Goal: Task Accomplishment & Management: Use online tool/utility

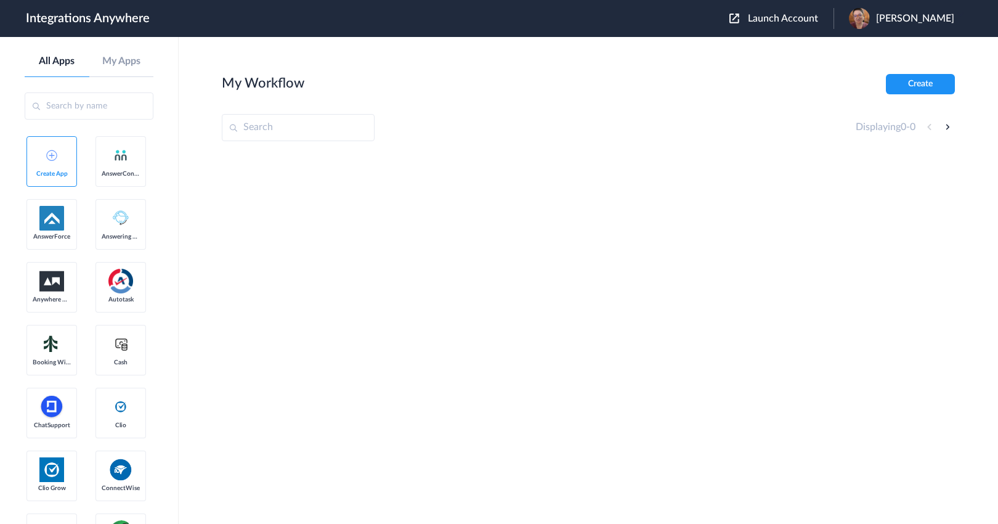
click at [818, 17] on span "Launch Account" at bounding box center [783, 19] width 70 height 10
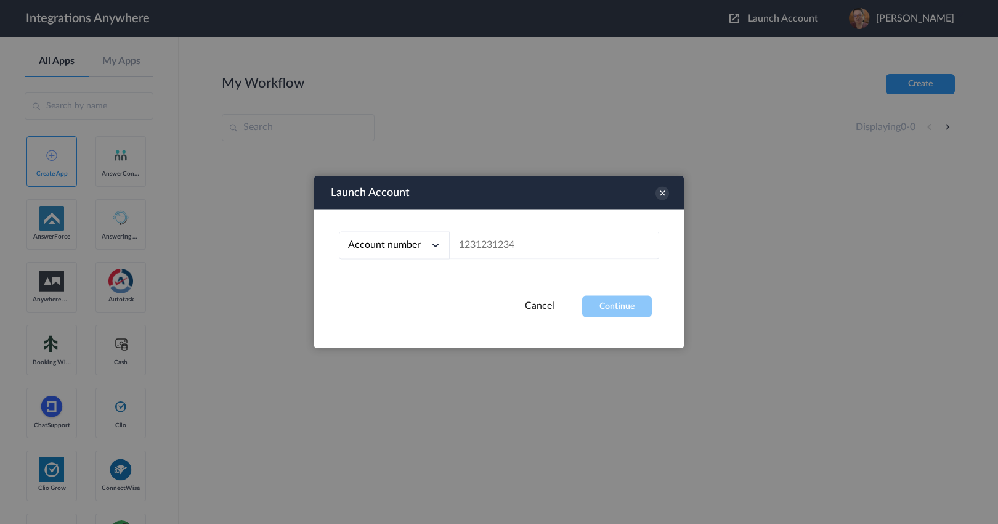
click at [564, 227] on div "Account number Account number Email address" at bounding box center [499, 252] width 370 height 86
click at [561, 248] on input "text" at bounding box center [554, 246] width 209 height 28
paste input "3034185522"
type input "3034185522"
click at [591, 301] on button "Continue" at bounding box center [617, 307] width 70 height 22
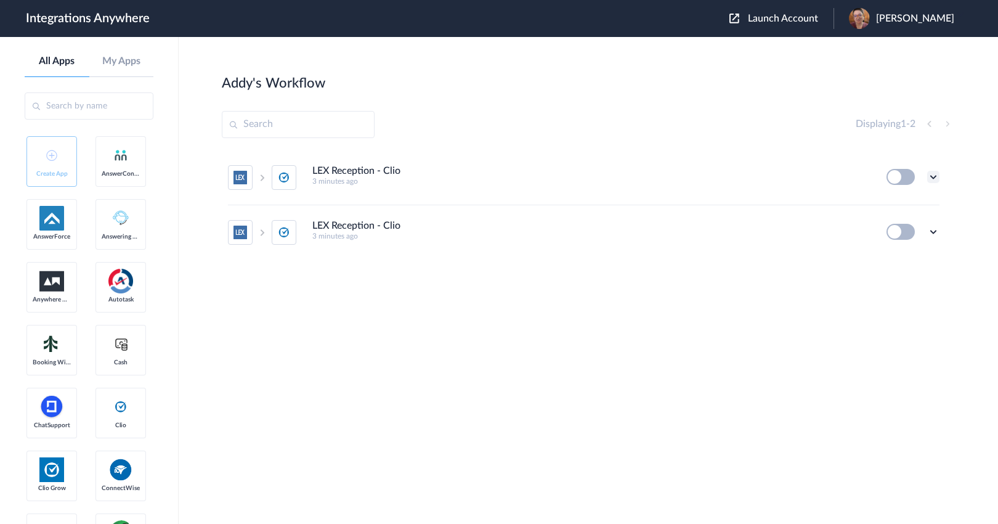
click at [931, 177] on icon at bounding box center [933, 177] width 12 height 12
click at [812, 211] on li "LEX Reception - Clio 3 minutes ago Edit Task history Delete" at bounding box center [583, 232] width 711 height 54
click at [559, 336] on section "Addy's Workflow Create Displaying 1 - 2 LEX Reception - Clio 3 minutes ago Edit…" at bounding box center [588, 317] width 733 height 487
click at [933, 176] on icon at bounding box center [933, 177] width 12 height 12
click at [905, 203] on li "Edit" at bounding box center [899, 205] width 80 height 23
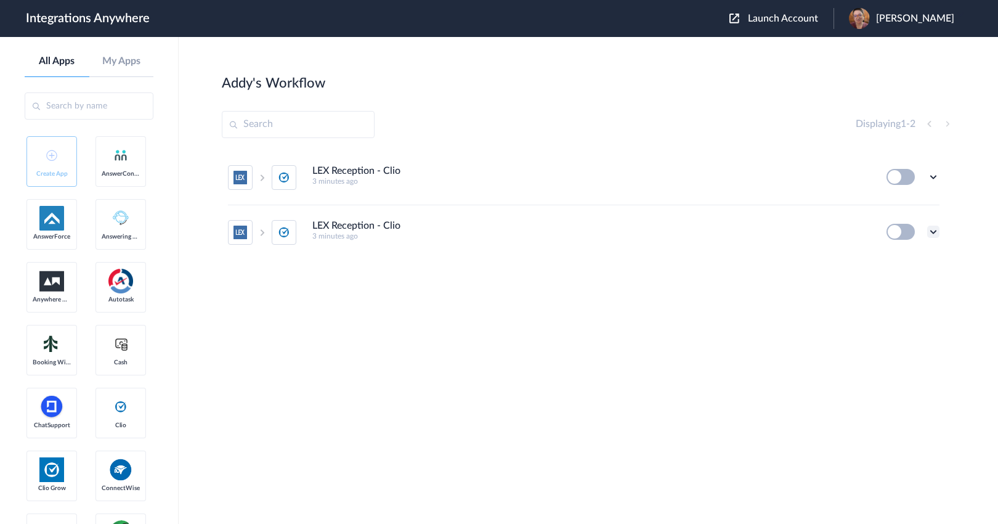
click at [932, 237] on icon at bounding box center [933, 231] width 12 height 12
click at [912, 257] on li "Edit" at bounding box center [899, 260] width 80 height 23
click at [928, 235] on icon at bounding box center [933, 231] width 12 height 12
click at [933, 232] on icon at bounding box center [933, 231] width 12 height 12
click at [934, 235] on icon at bounding box center [933, 231] width 12 height 12
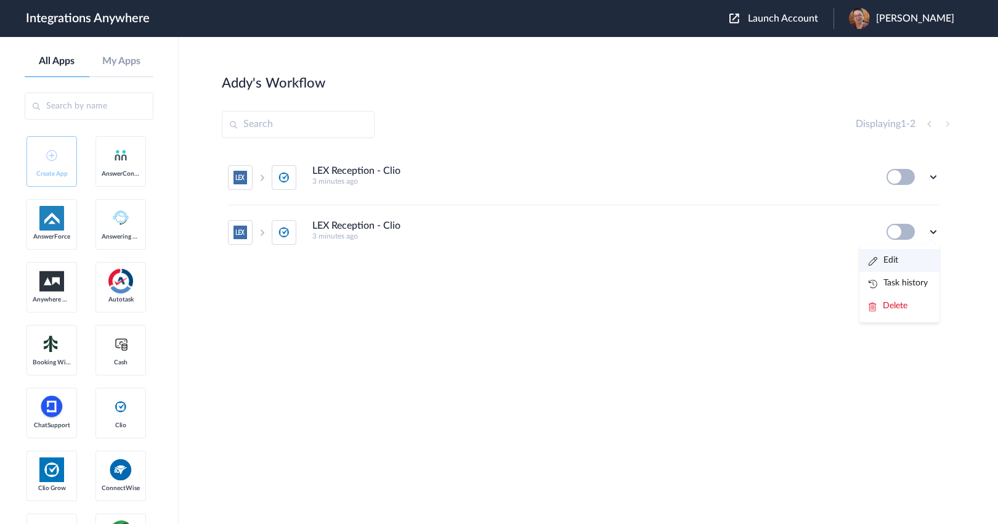
click at [921, 258] on li "Edit" at bounding box center [899, 260] width 80 height 23
click at [940, 180] on ul "LEX Reception - Clio 3 minutes ago Edit Task history Delete LEX Reception - Cli…" at bounding box center [584, 204] width 724 height 109
click at [934, 179] on icon at bounding box center [933, 177] width 12 height 12
click at [931, 189] on ul "Edit Task history Delete" at bounding box center [899, 228] width 80 height 78
click at [934, 180] on icon at bounding box center [933, 177] width 12 height 12
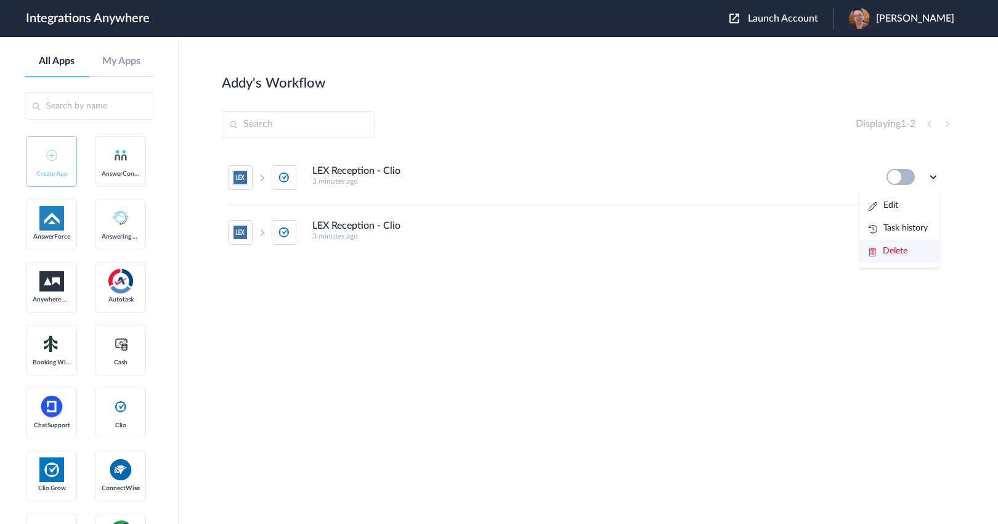
click at [917, 249] on li "Delete" at bounding box center [899, 251] width 80 height 23
click at [915, 249] on li "Are you sure?" at bounding box center [899, 256] width 80 height 33
click at [616, 277] on div "LEX Reception - Clio 3 minutes ago Edit Task history Delete" at bounding box center [588, 242] width 733 height 185
click at [935, 176] on icon at bounding box center [933, 177] width 12 height 12
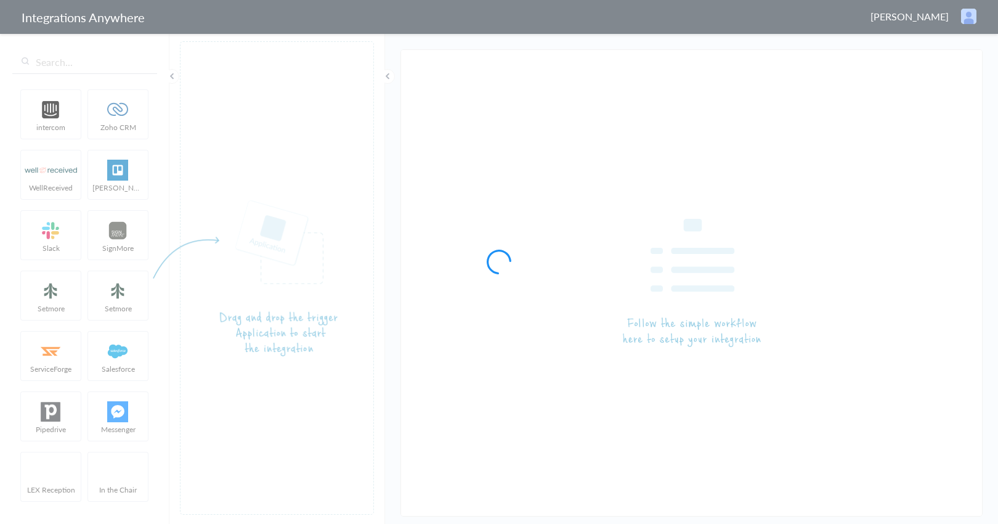
type input "LEX Reception - Clio"
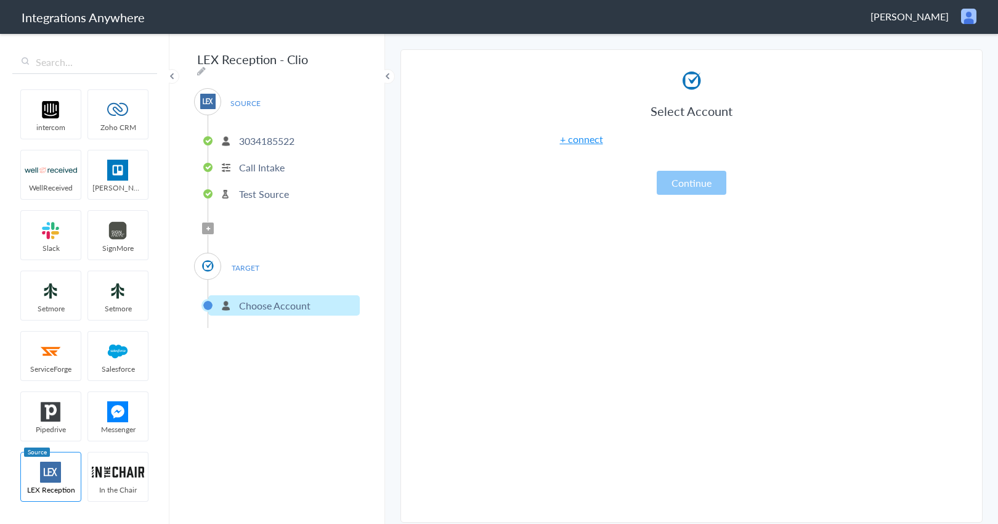
click at [286, 399] on div "LEX Reception - Clio SOURCE [PHONE_NUMBER] Call Intake Test Source Filter Appli…" at bounding box center [277, 278] width 216 height 492
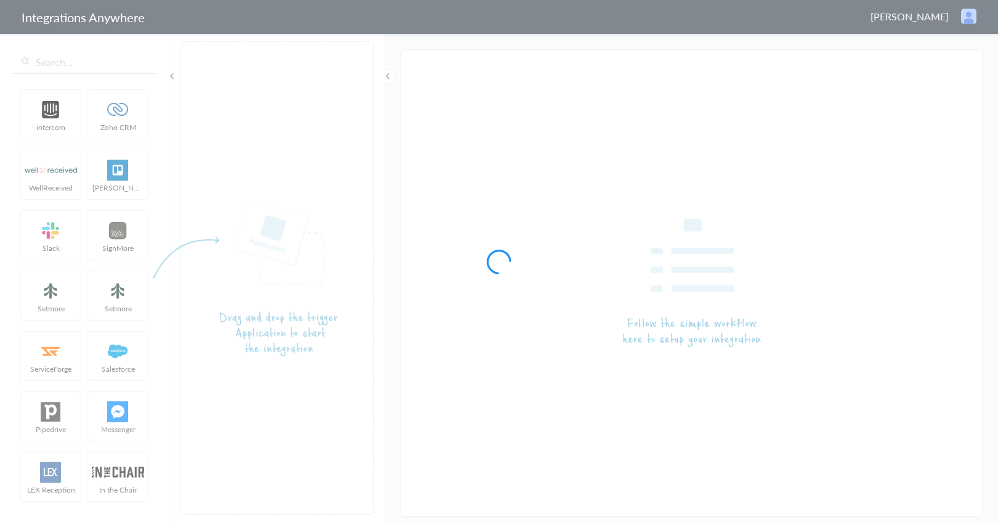
type input "LEX Reception - Clio"
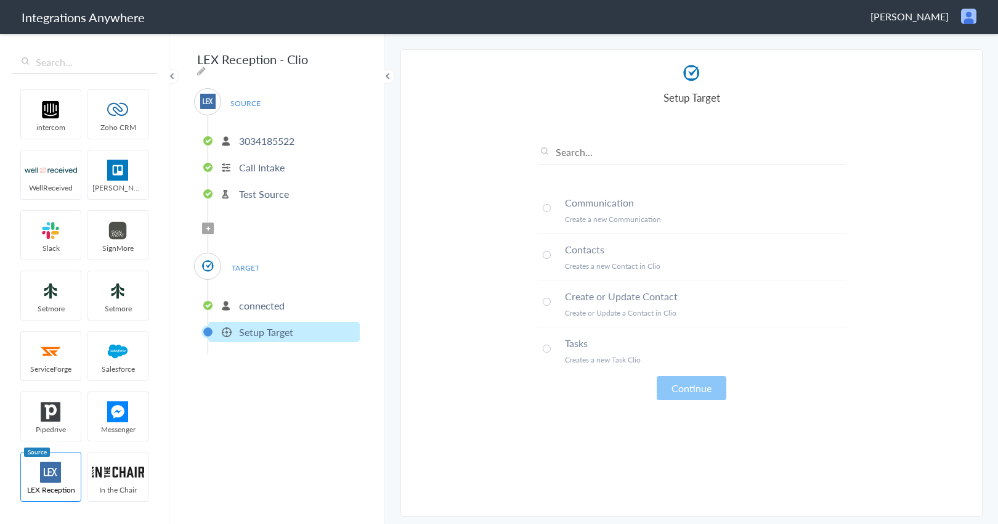
click at [259, 299] on p "connected" at bounding box center [262, 305] width 46 height 14
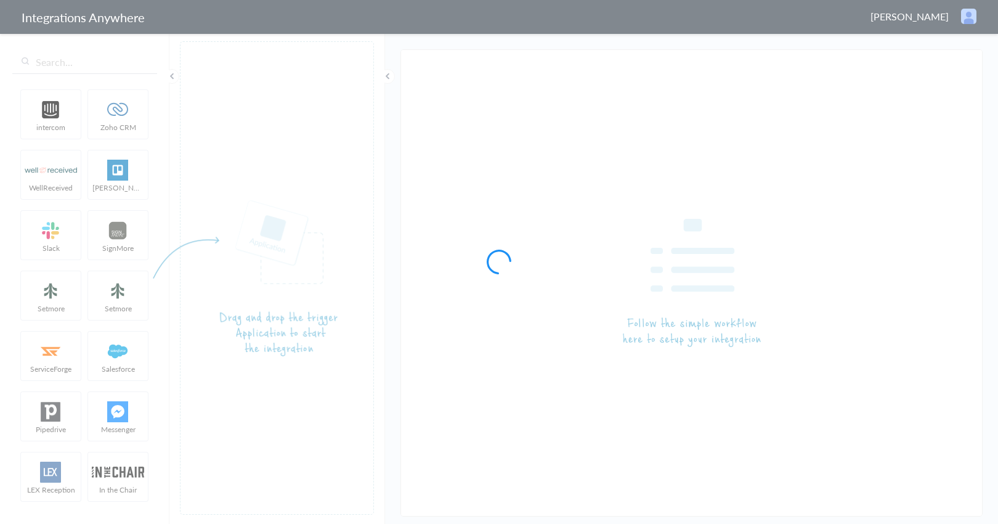
type input "LEX Reception - Clio"
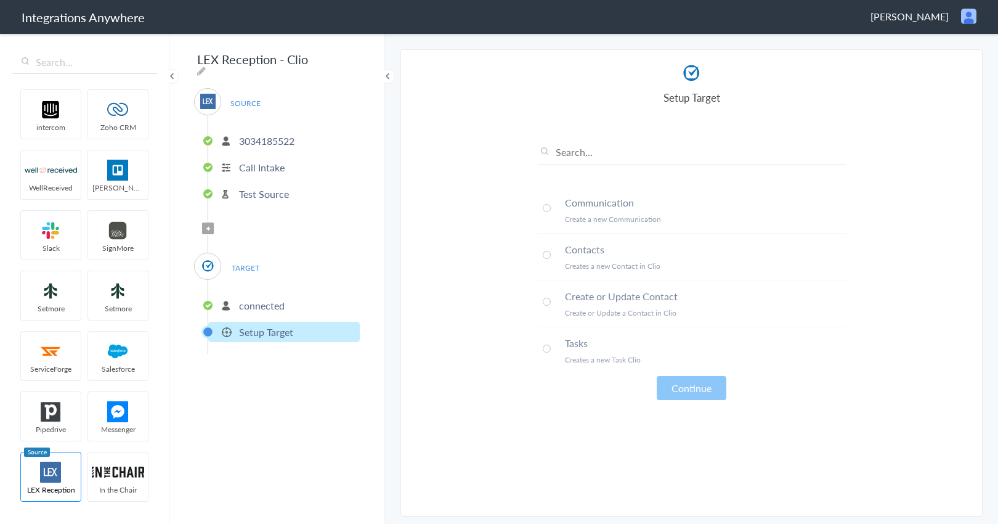
drag, startPoint x: 372, startPoint y: 463, endPoint x: 431, endPoint y: 426, distance: 70.1
click at [372, 463] on div "LEX Reception - Clio SOURCE 3034185522 Call Intake Test Source Filter Applied T…" at bounding box center [277, 278] width 216 height 492
click at [426, 349] on section "Select Account 3034185522 Rename Delete (4 minutes ago) + connect Continue Setu…" at bounding box center [691, 282] width 582 height 467
click at [407, 378] on section "Select Account 3034185522 Rename Delete (4 minutes ago) + connect Continue Setu…" at bounding box center [691, 282] width 582 height 467
click at [442, 381] on section "Select Account 3034185522 Rename Delete (4 minutes ago) + connect Continue Setu…" at bounding box center [691, 282] width 582 height 467
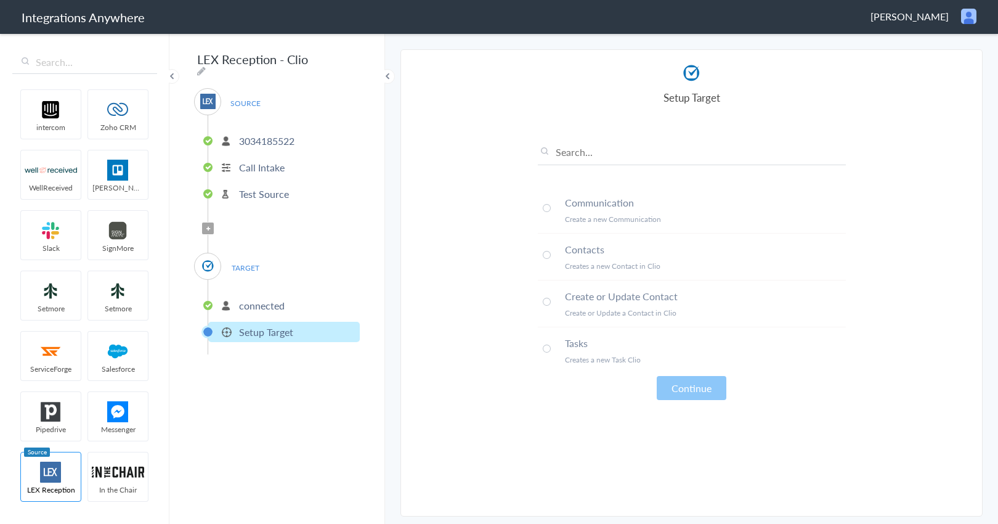
drag, startPoint x: 609, startPoint y: 440, endPoint x: 415, endPoint y: 399, distance: 197.8
click at [608, 440] on article "Select Account connected Rename Delete (a few seconds ago) connected Rename Del…" at bounding box center [692, 282] width 308 height 441
click at [497, 377] on section "Select Account 3034185522 Rename Delete (4 minutes ago) + connect Continue Setu…" at bounding box center [691, 282] width 582 height 467
drag, startPoint x: 561, startPoint y: 249, endPoint x: 609, endPoint y: 253, distance: 47.6
click at [609, 253] on li "Contacts Creates a new Contact in Clio" at bounding box center [692, 256] width 308 height 47
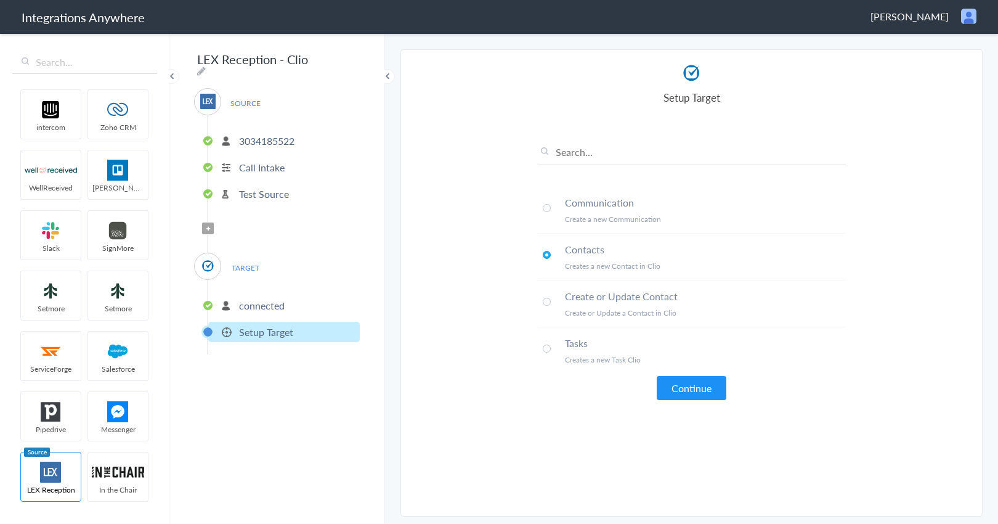
click at [565, 202] on h4 "Communication" at bounding box center [705, 202] width 281 height 14
drag, startPoint x: 561, startPoint y: 203, endPoint x: 665, endPoint y: 211, distance: 104.4
click at [665, 211] on li "Communication Create a new Communication" at bounding box center [692, 210] width 308 height 47
click at [658, 196] on h4 "Communication" at bounding box center [705, 202] width 281 height 14
drag, startPoint x: 637, startPoint y: 200, endPoint x: 562, endPoint y: 199, distance: 74.5
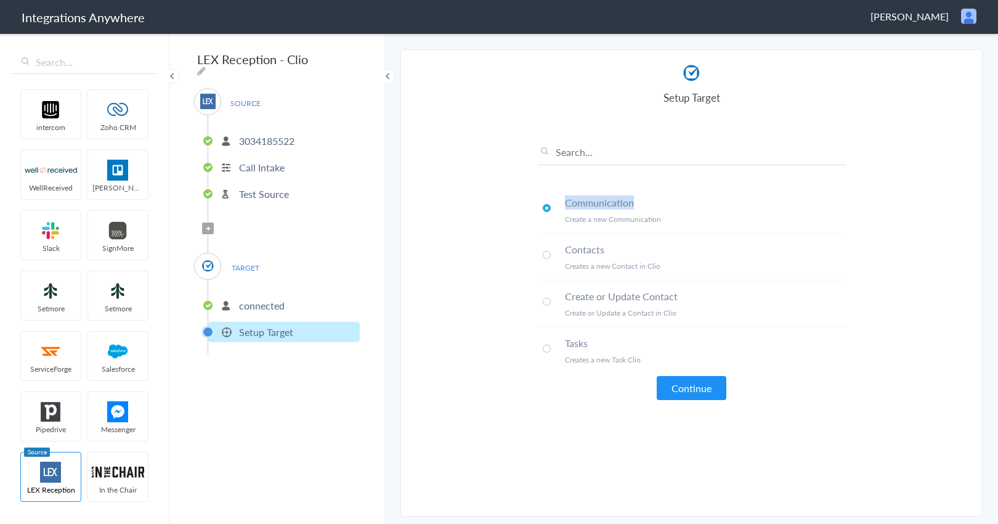
click at [562, 199] on li "Communication Create a new Communication" at bounding box center [692, 210] width 308 height 47
click at [439, 257] on section "Select Account 3034185522 Rename Delete (4 minutes ago) + connect Continue Setu…" at bounding box center [691, 282] width 582 height 467
drag, startPoint x: 562, startPoint y: 337, endPoint x: 589, endPoint y: 339, distance: 27.2
click at [589, 339] on li "Tasks Creates a new Task Clio" at bounding box center [692, 350] width 308 height 46
click at [598, 388] on div "Communication Create a new Communication Contacts Creates a new Contact in Clio…" at bounding box center [692, 261] width 308 height 277
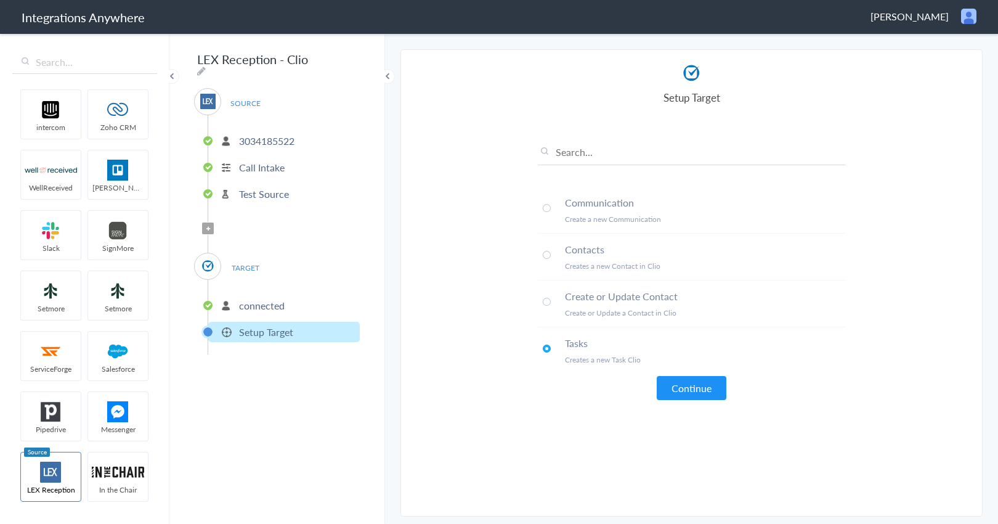
click at [544, 204] on span at bounding box center [547, 208] width 8 height 8
click at [509, 253] on section "Select Account 3034185522 Rename Delete (4 minutes ago) + connect Continue Setu…" at bounding box center [691, 282] width 582 height 467
click at [506, 278] on section "Select Account 3034185522 Rename Delete (4 minutes ago) + connect Continue Setu…" at bounding box center [691, 282] width 582 height 467
click at [577, 454] on article "Select Account connected Rename Delete (a few seconds ago) connected Rename Del…" at bounding box center [692, 282] width 308 height 441
copy h4 "Communication"
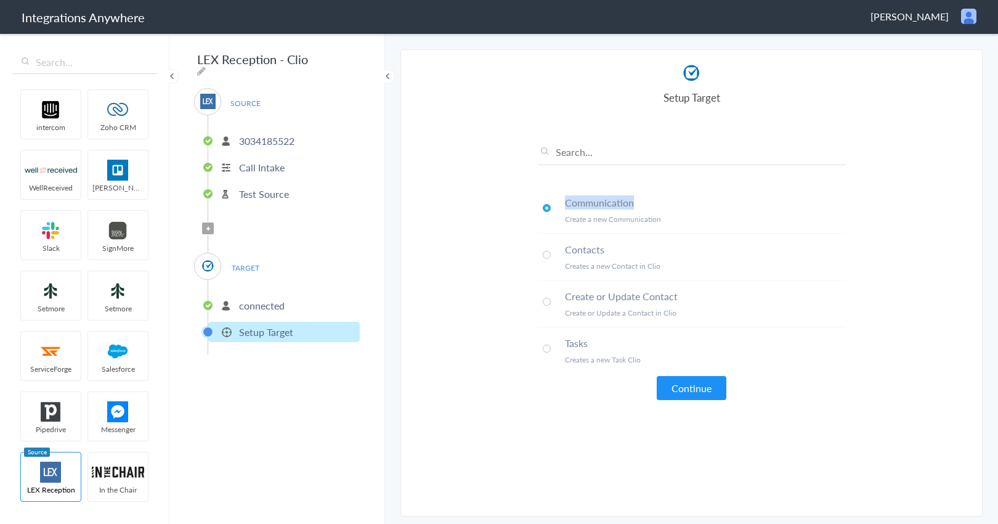
drag, startPoint x: 646, startPoint y: 205, endPoint x: 554, endPoint y: 206, distance: 91.2
click at [554, 206] on li "Communication Create a new Communication" at bounding box center [692, 210] width 308 height 47
click at [699, 411] on article "Select Account connected Rename Delete (a few seconds ago) connected Rename Del…" at bounding box center [692, 282] width 308 height 441
click at [696, 379] on button "Continue" at bounding box center [692, 388] width 70 height 24
